Goal: Transaction & Acquisition: Purchase product/service

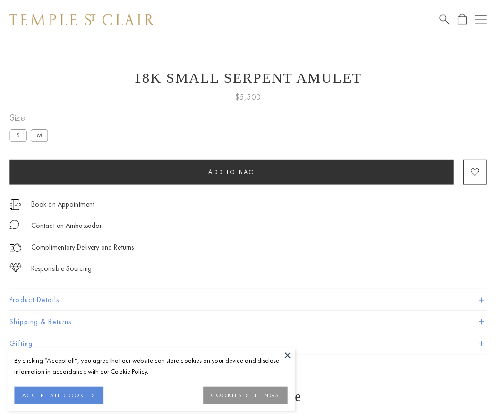
scroll to position [9, 0]
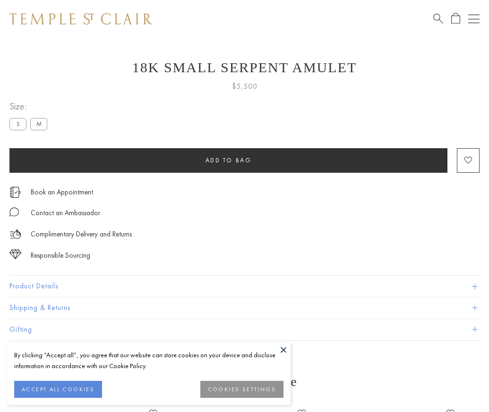
click at [228, 160] on span "Add to bag" at bounding box center [228, 160] width 46 height 8
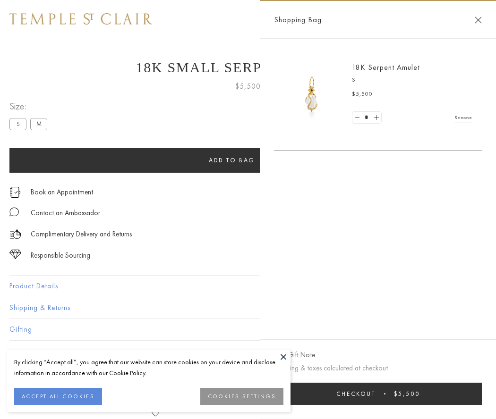
click at [389, 394] on button "Checkout $5,500" at bounding box center [378, 394] width 208 height 22
